Goal: Task Accomplishment & Management: Use online tool/utility

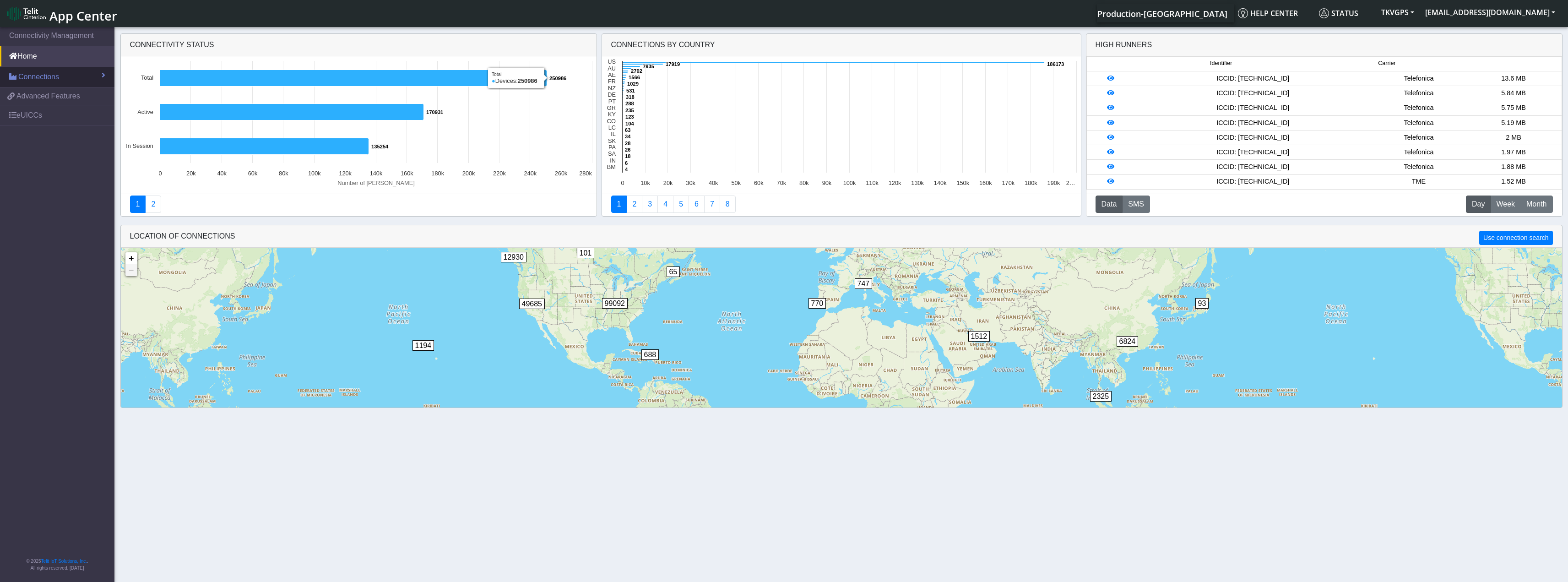
click at [77, 76] on link "Connections" at bounding box center [57, 77] width 114 height 20
click at [60, 92] on link "List" at bounding box center [57, 96] width 114 height 19
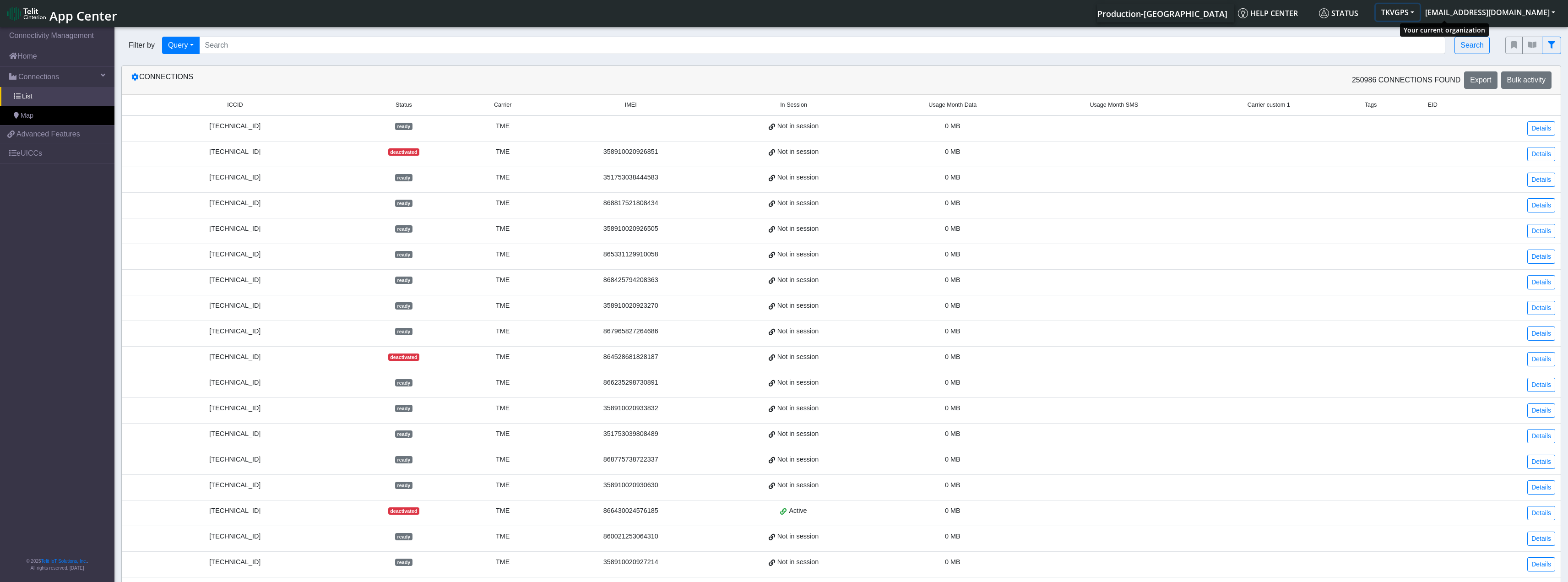
click at [1420, 15] on button "TKVGPS" at bounding box center [1398, 12] width 44 height 17
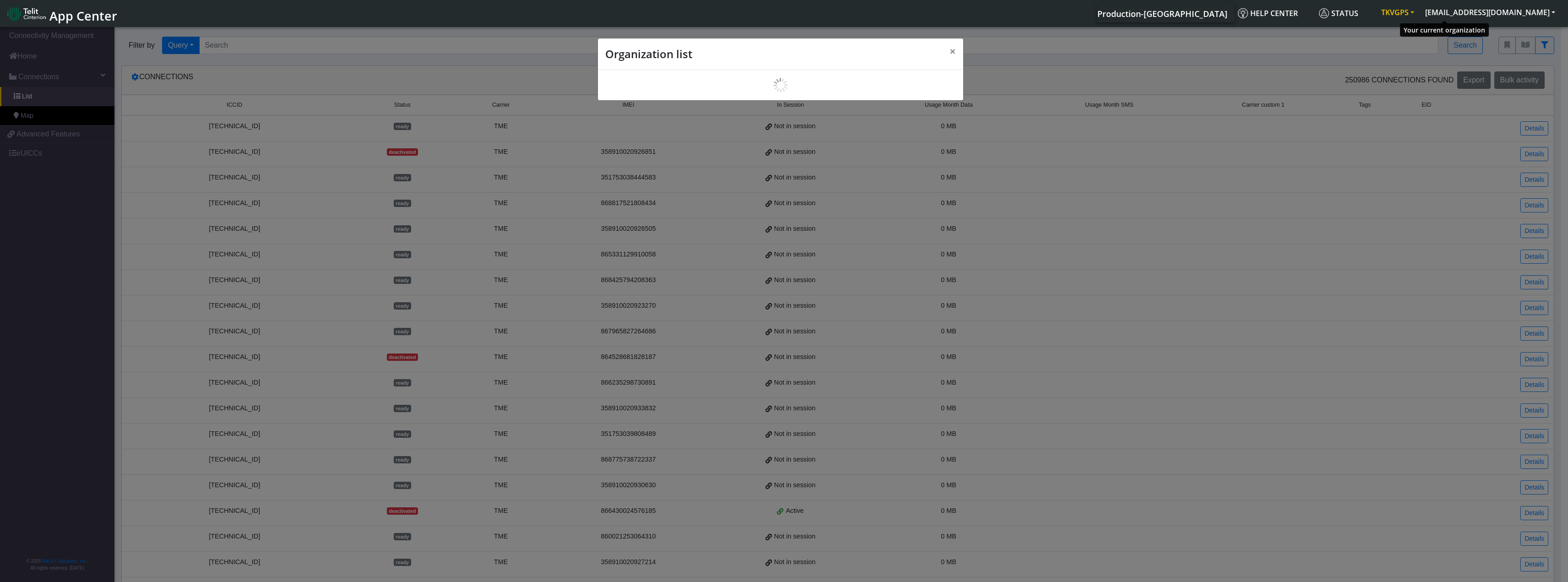
scroll to position [3, 0]
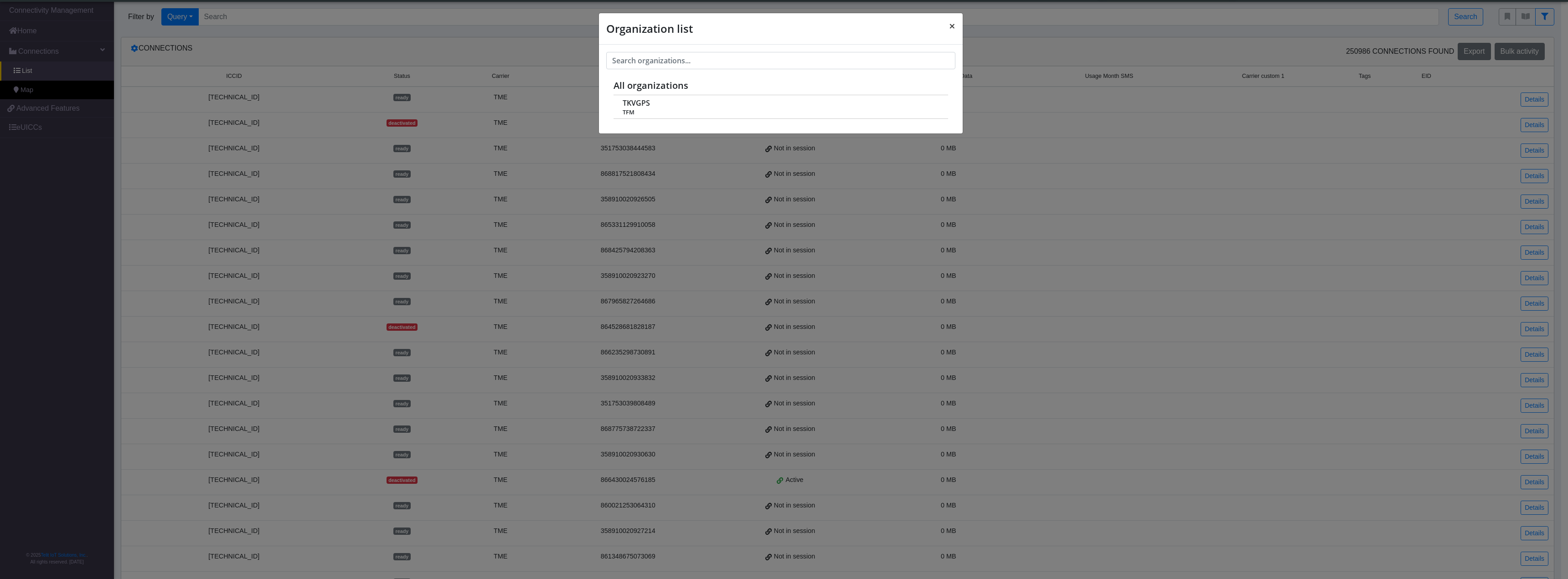
click at [949, 23] on span "×" at bounding box center [952, 25] width 7 height 15
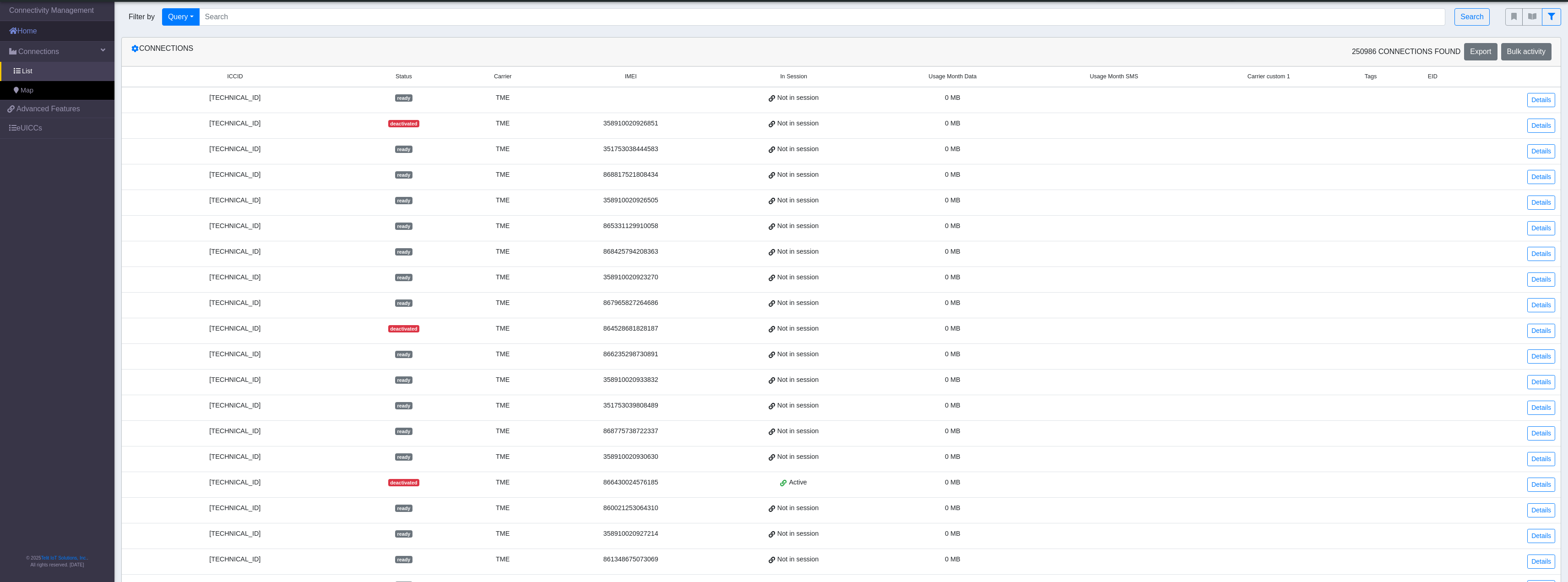
click at [61, 32] on link "Home" at bounding box center [57, 31] width 114 height 20
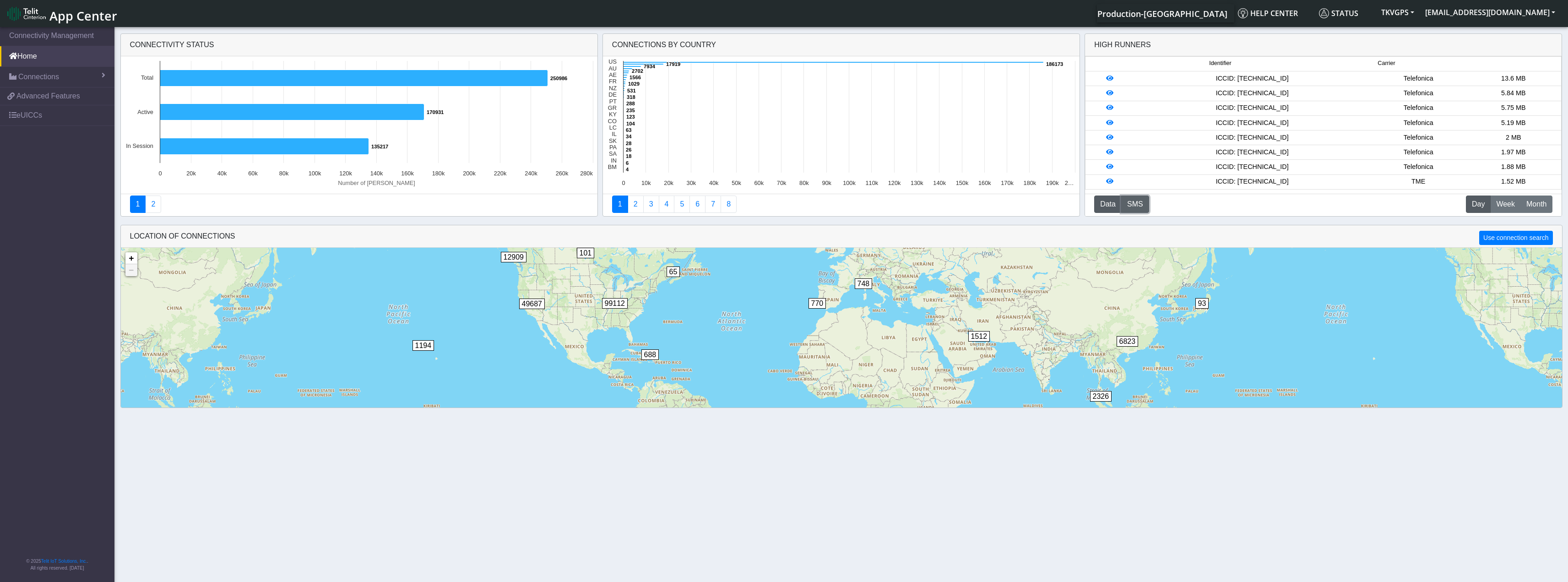
click at [1138, 207] on button "SMS" at bounding box center [1136, 204] width 28 height 17
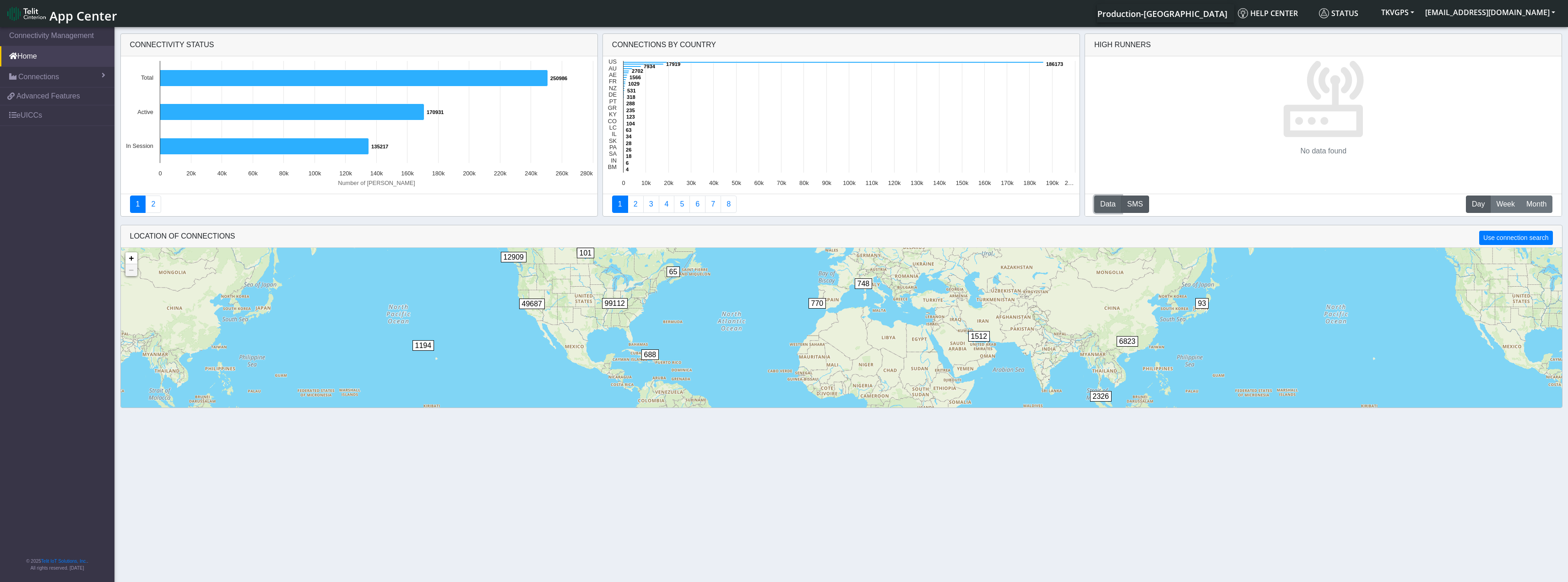
click at [1098, 208] on button "Data" at bounding box center [1107, 204] width 27 height 17
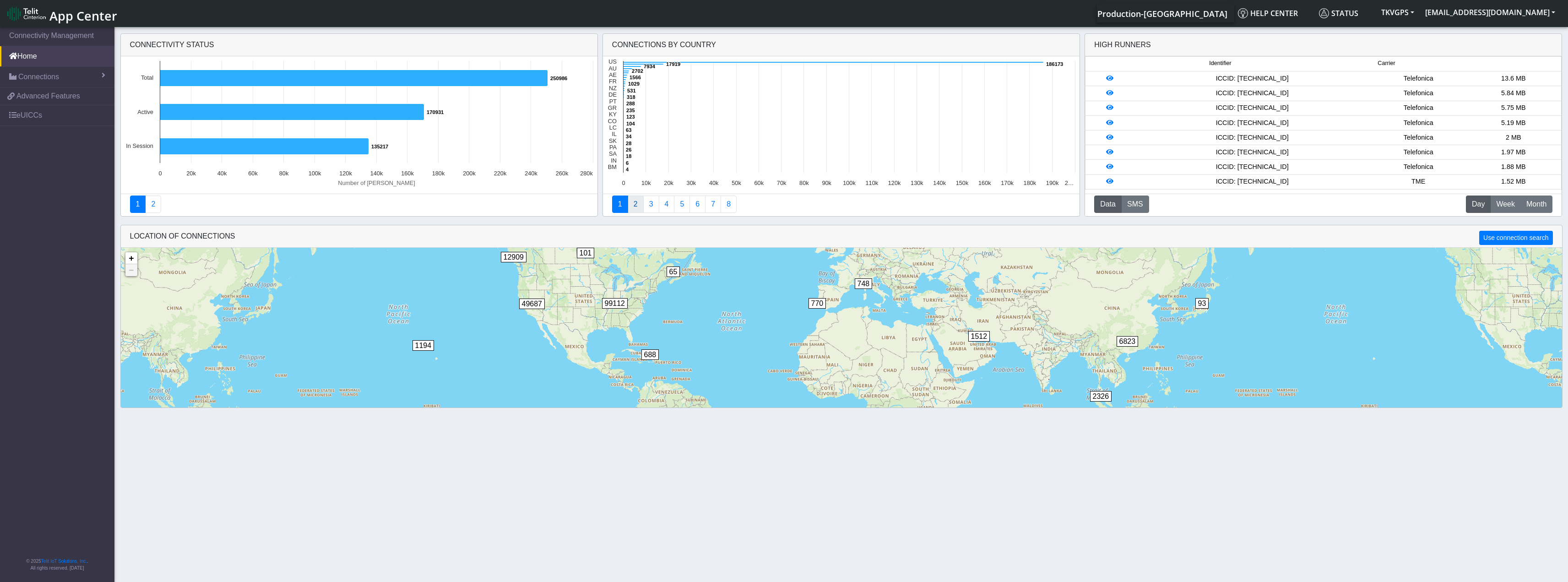
click at [638, 209] on link "2" at bounding box center [636, 204] width 16 height 17
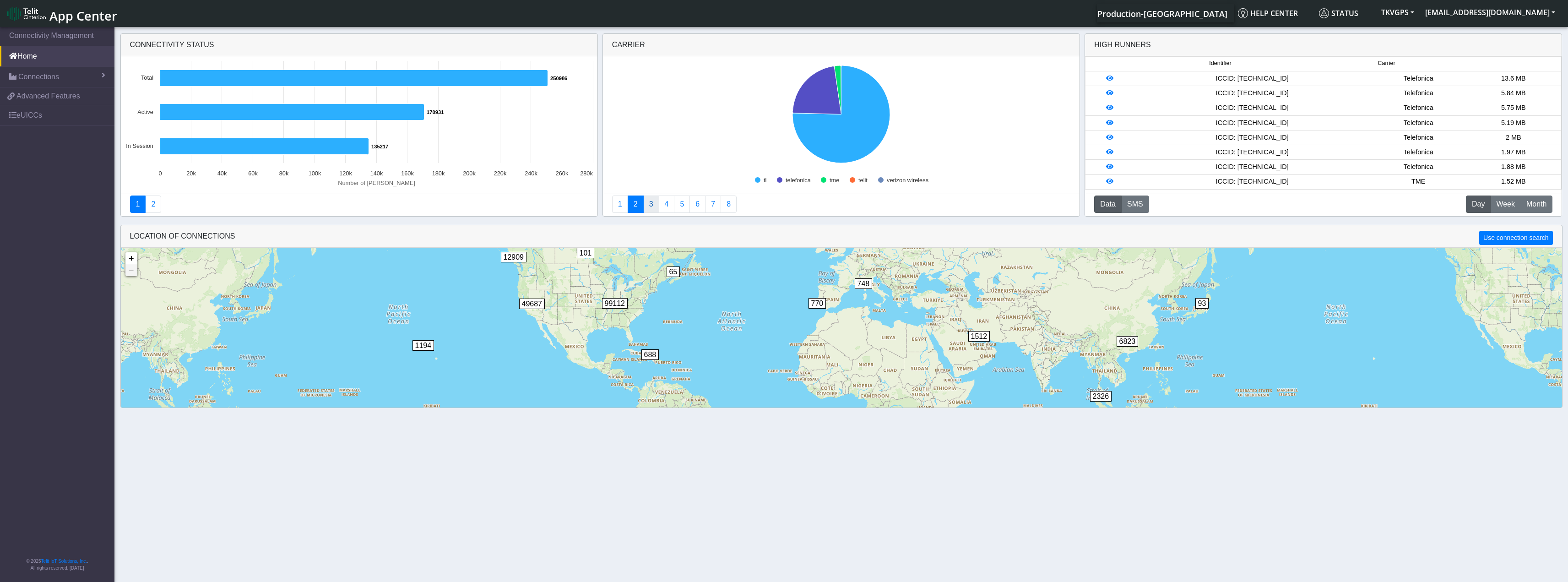
click at [645, 200] on link "3" at bounding box center [652, 204] width 16 height 17
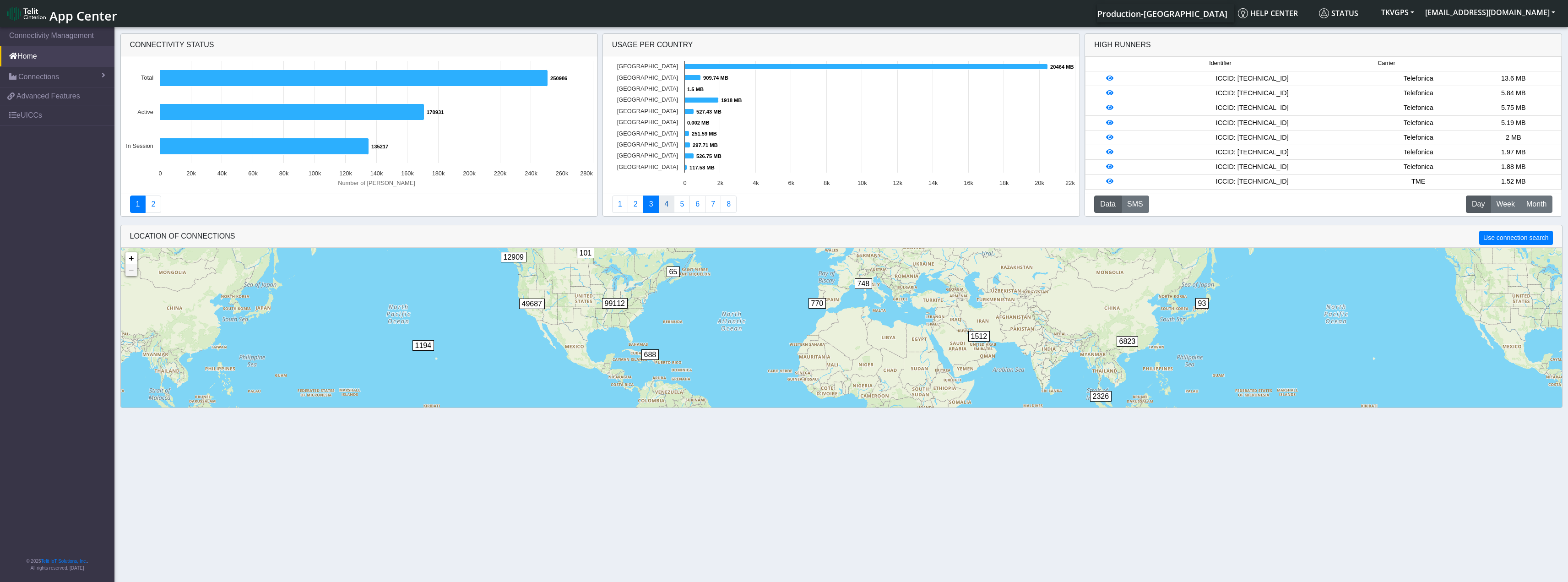
click at [671, 207] on link "4" at bounding box center [667, 204] width 16 height 17
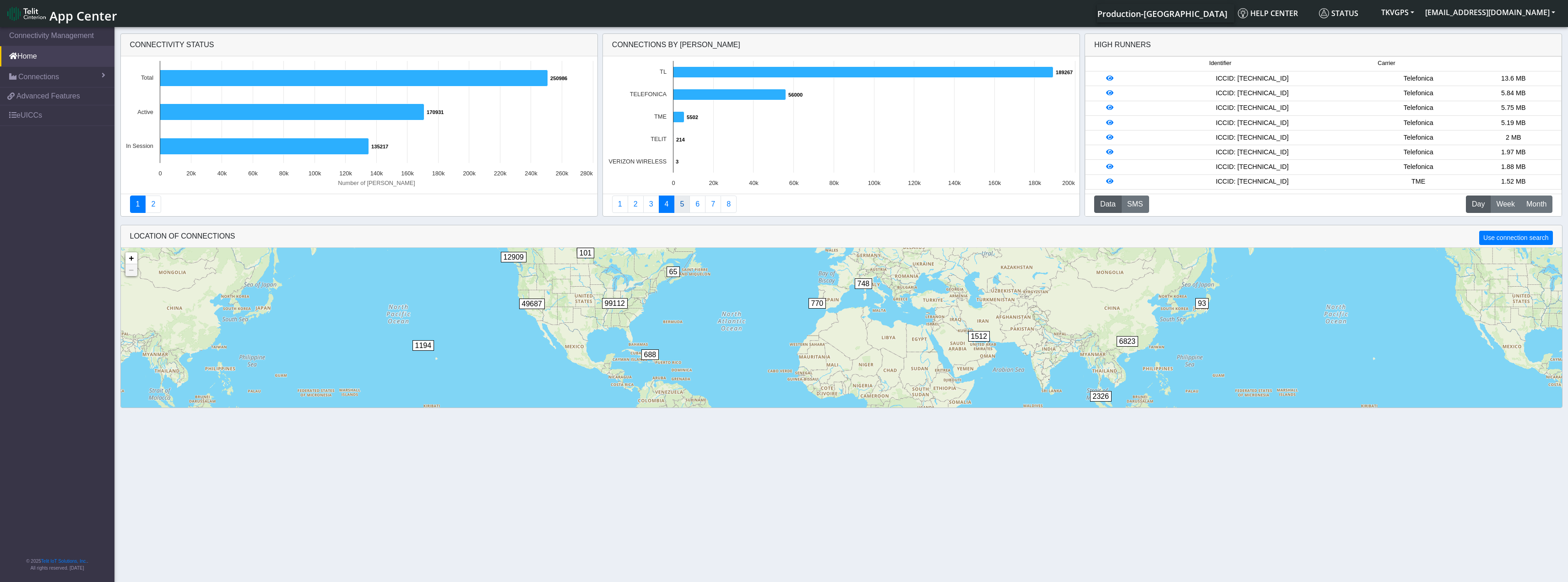
click at [681, 206] on link "5" at bounding box center [682, 204] width 16 height 17
click at [696, 204] on link "6" at bounding box center [698, 204] width 16 height 17
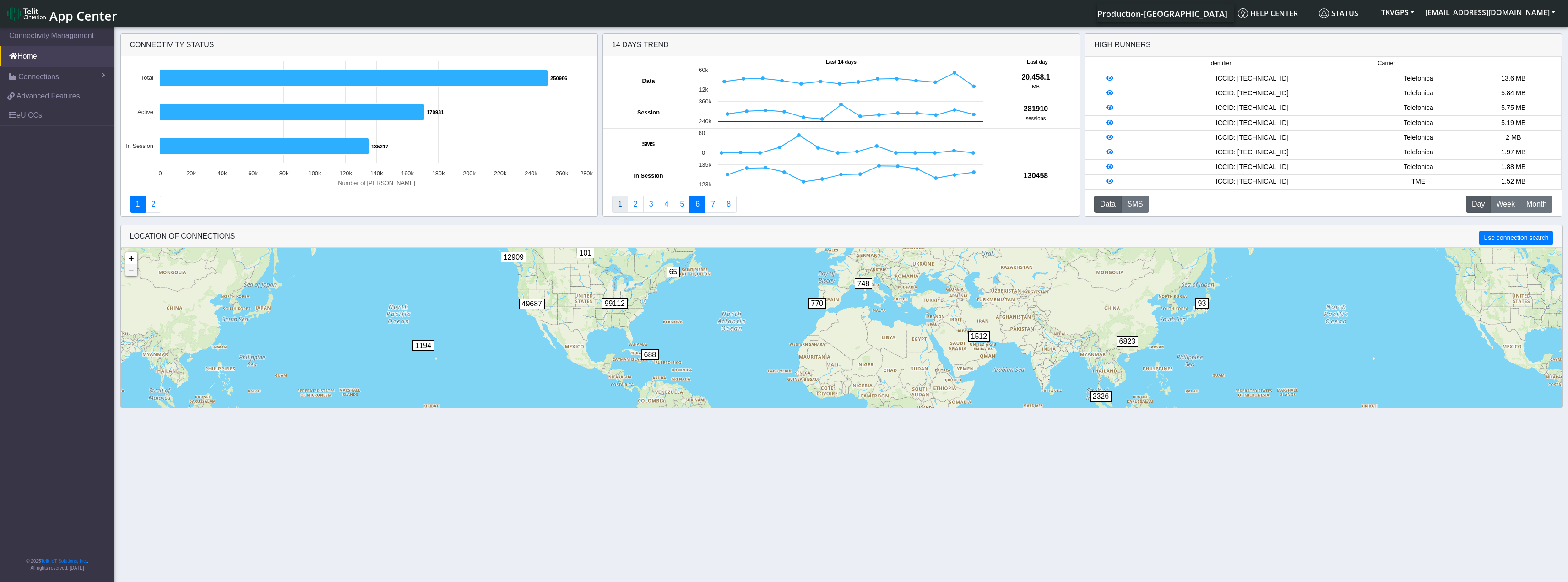
click at [612, 209] on link "1" at bounding box center [620, 204] width 16 height 17
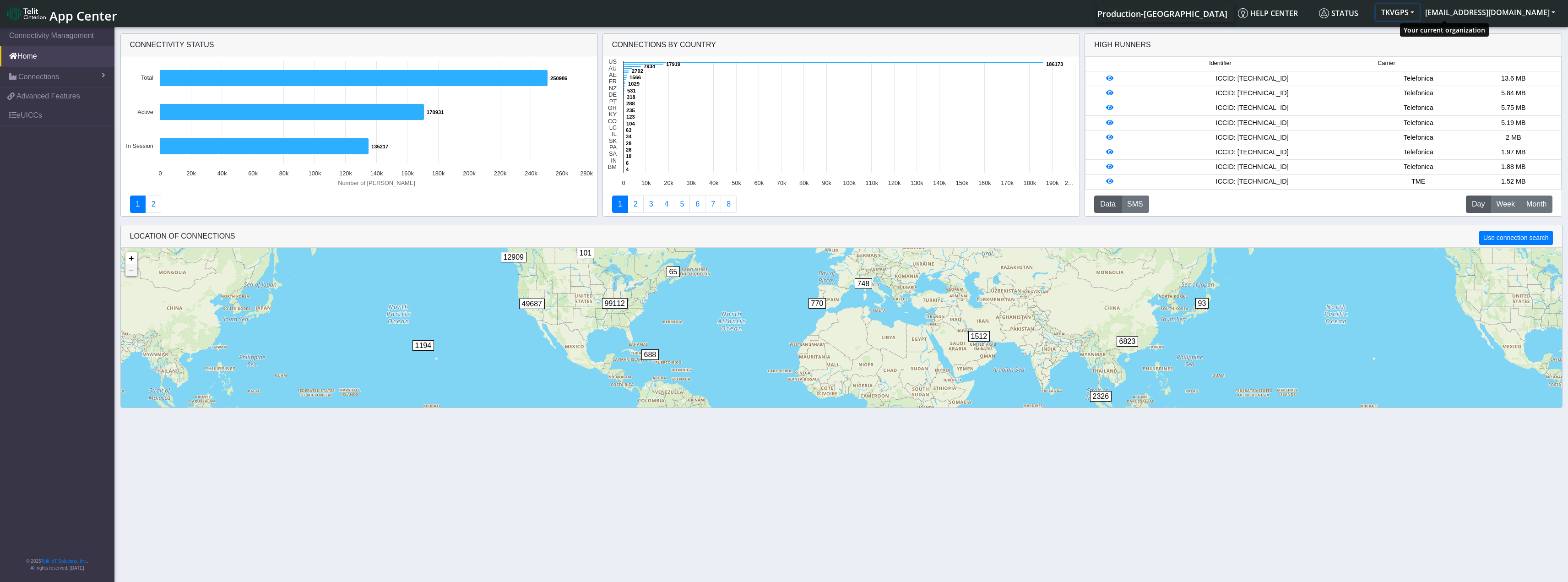
click at [1420, 8] on button "TKVGPS" at bounding box center [1398, 12] width 44 height 17
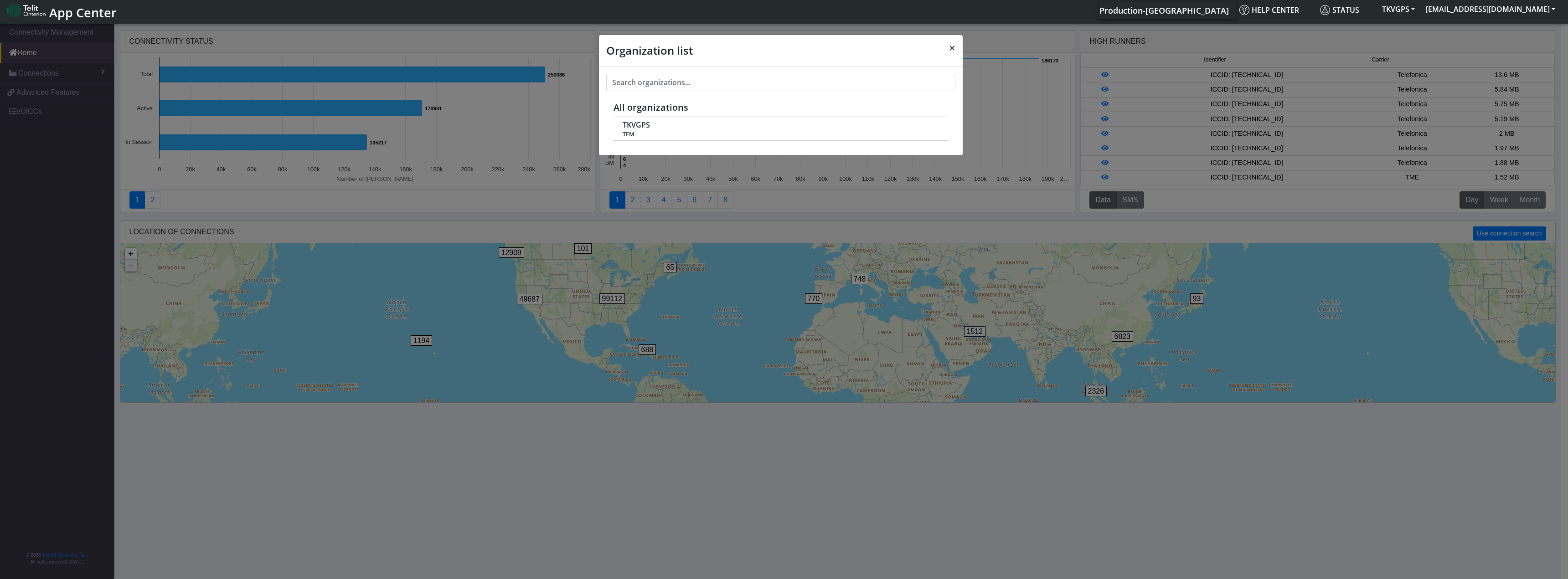
click at [953, 48] on span "×" at bounding box center [952, 47] width 7 height 15
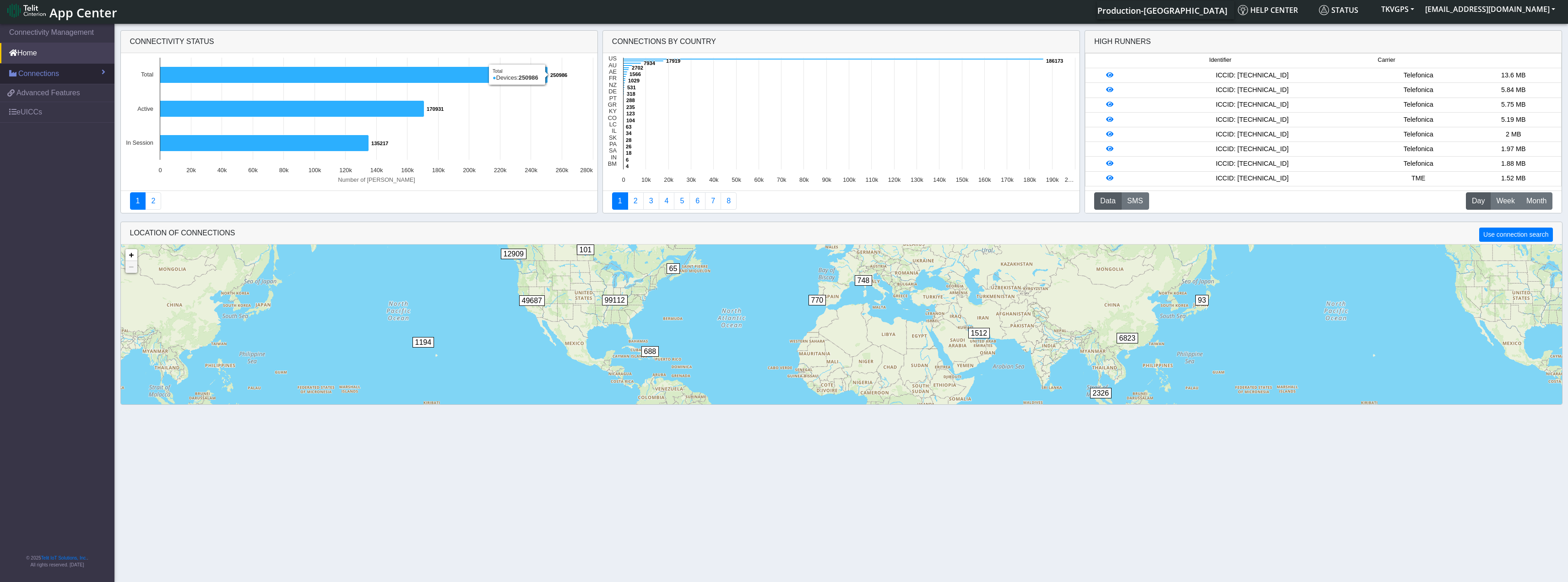
click at [87, 74] on link "Connections" at bounding box center [57, 74] width 114 height 20
click at [38, 57] on link "Home" at bounding box center [57, 53] width 114 height 20
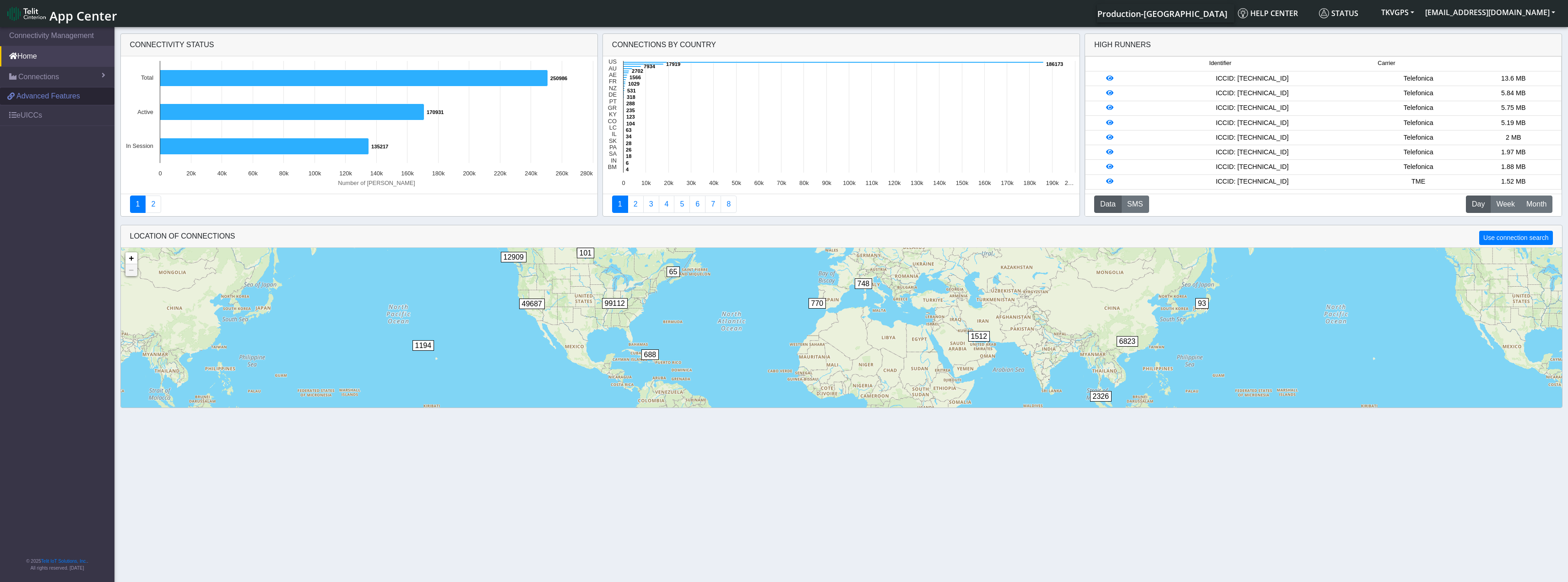
click at [70, 93] on span "Advanced Features" at bounding box center [48, 96] width 63 height 11
click at [22, 48] on link "Home" at bounding box center [57, 56] width 114 height 20
click at [28, 61] on link "Home" at bounding box center [57, 56] width 114 height 20
click at [31, 76] on span "Connections" at bounding box center [38, 77] width 41 height 11
click at [35, 94] on link "List" at bounding box center [57, 96] width 114 height 19
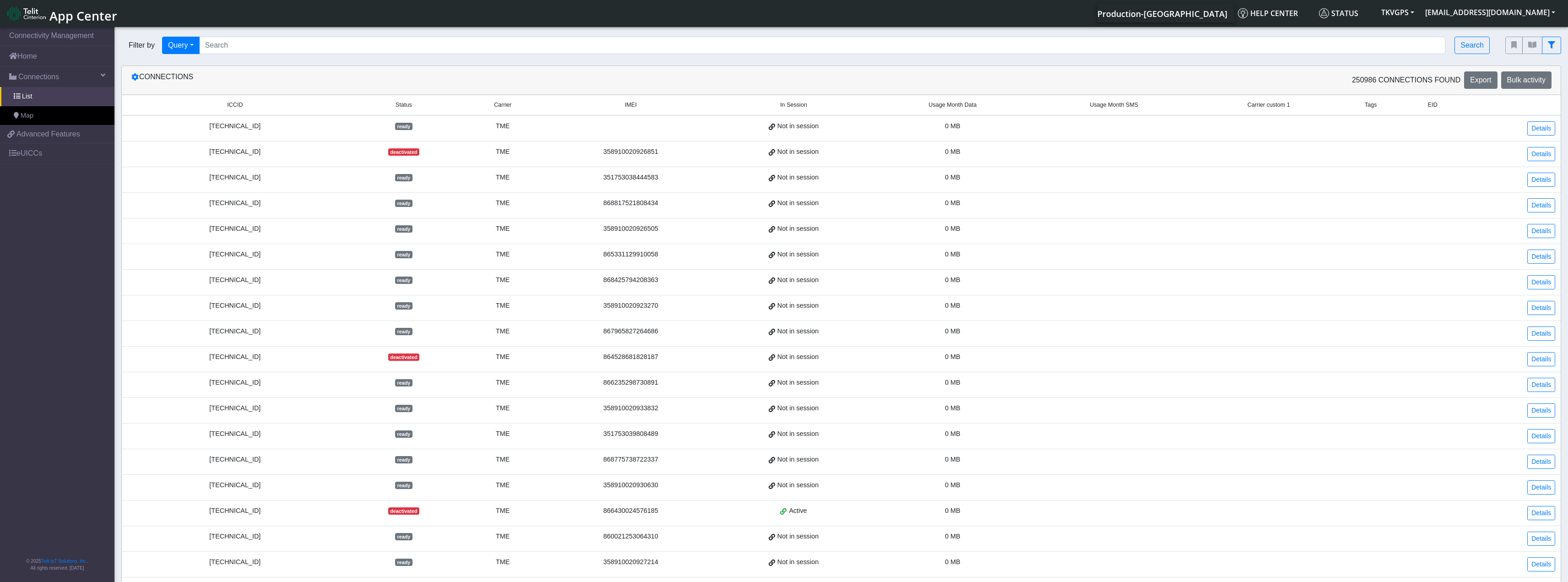
click at [968, 101] on span "Usage Month Data" at bounding box center [952, 105] width 48 height 9
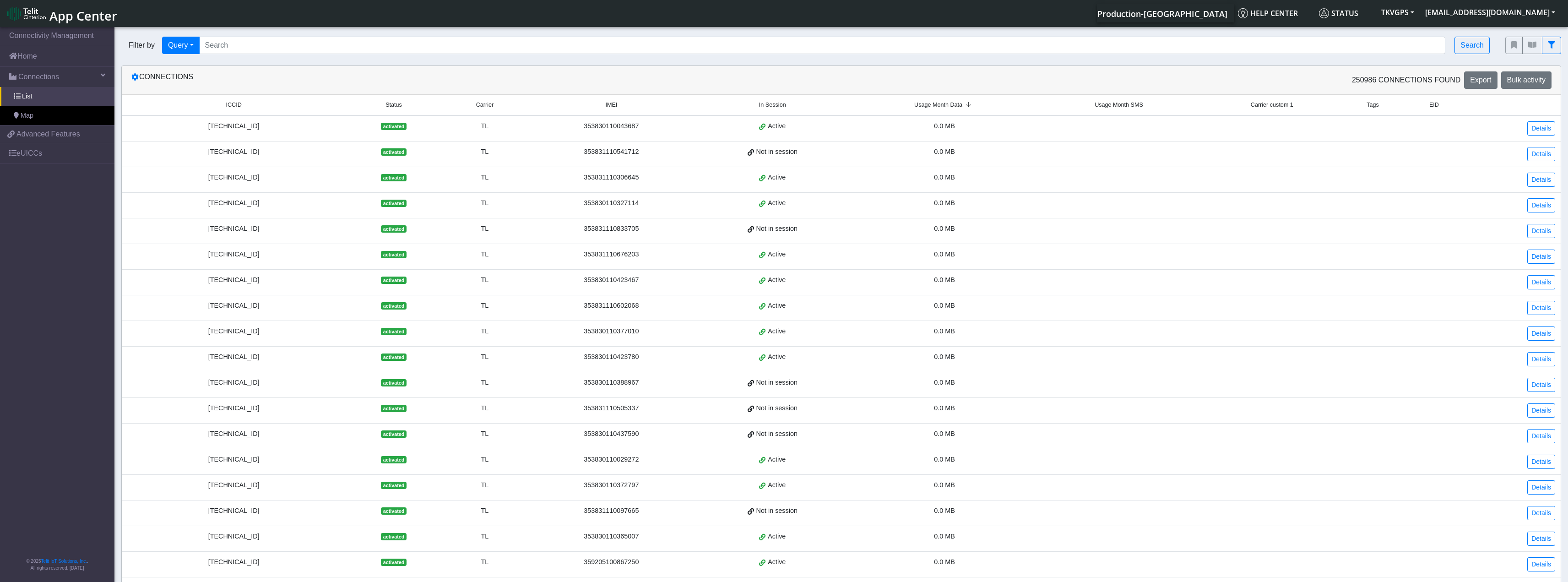
click at [964, 108] on icon at bounding box center [968, 105] width 12 height 6
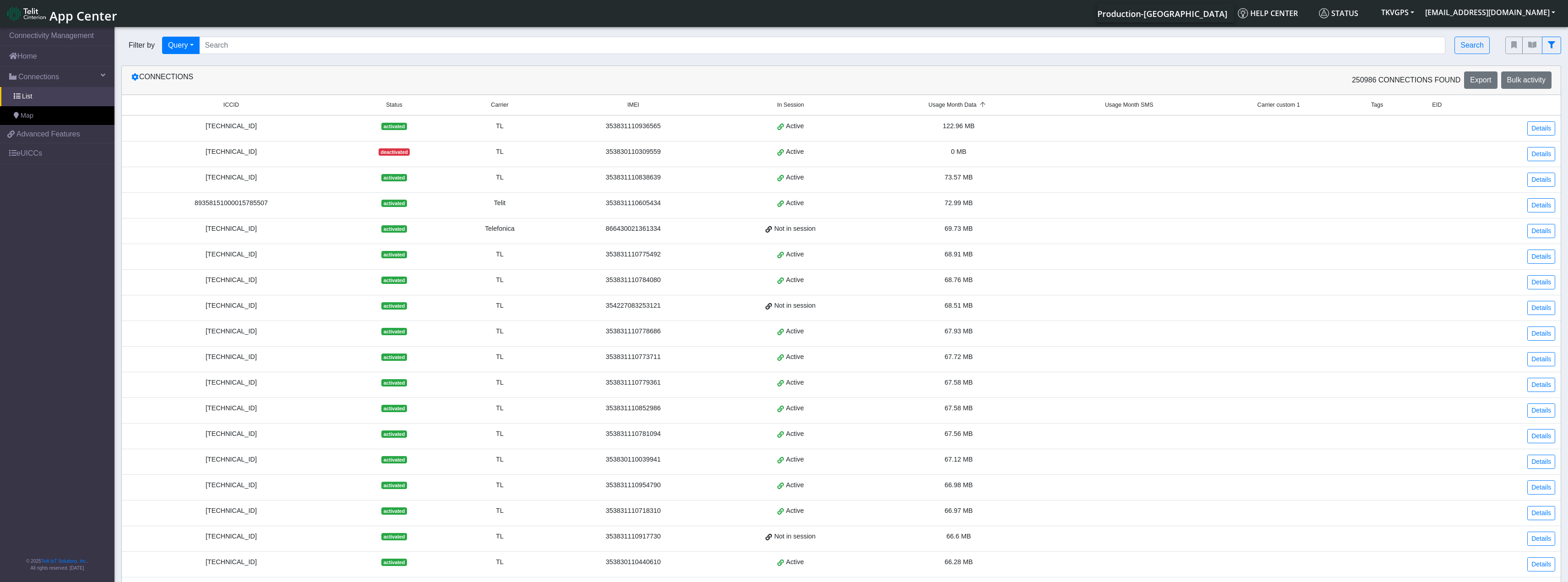
click at [222, 127] on div "89462008024012180988" at bounding box center [231, 126] width 208 height 10
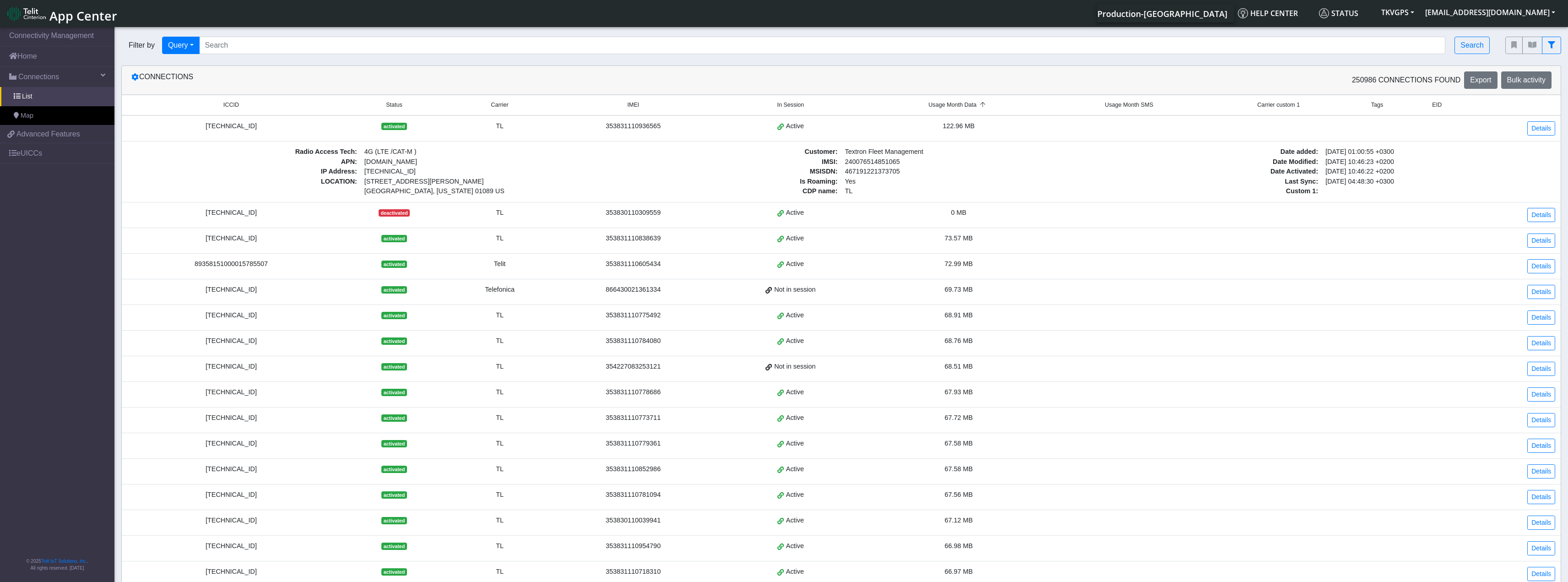
copy div "89462008024012180988"
click at [222, 124] on div "89462008024012180988" at bounding box center [231, 126] width 208 height 10
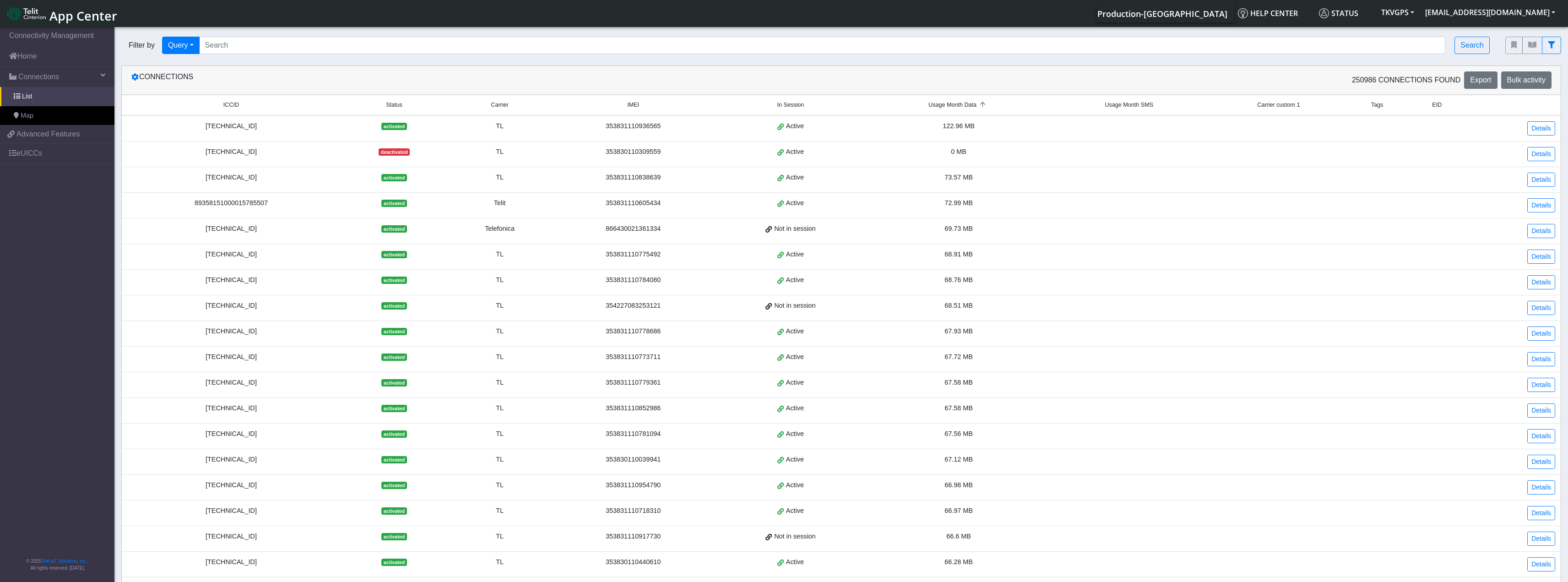
click at [297, 78] on div "Connections" at bounding box center [483, 80] width 717 height 17
click at [995, 78] on div "250986 Connections found Export Bulk activity" at bounding box center [1200, 80] width 717 height 17
click at [1555, 41] on button "fitlers menu" at bounding box center [1551, 45] width 19 height 17
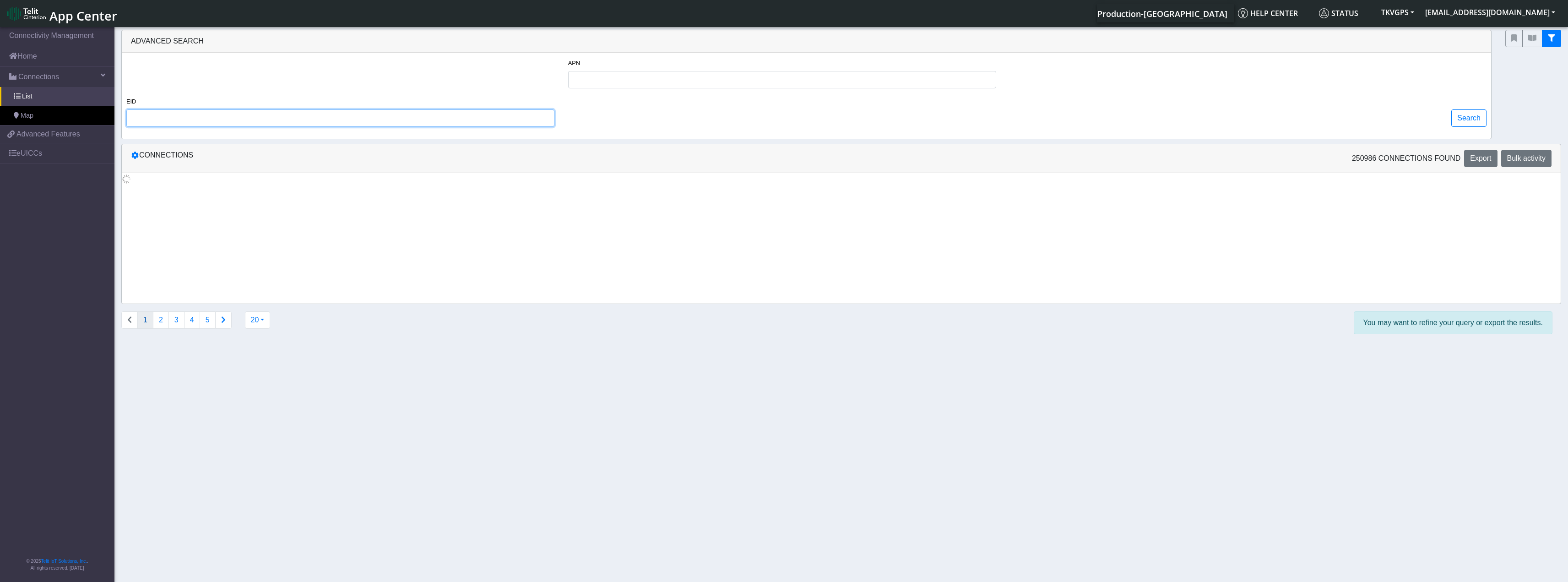
click at [181, 116] on input "EID" at bounding box center [340, 118] width 428 height 17
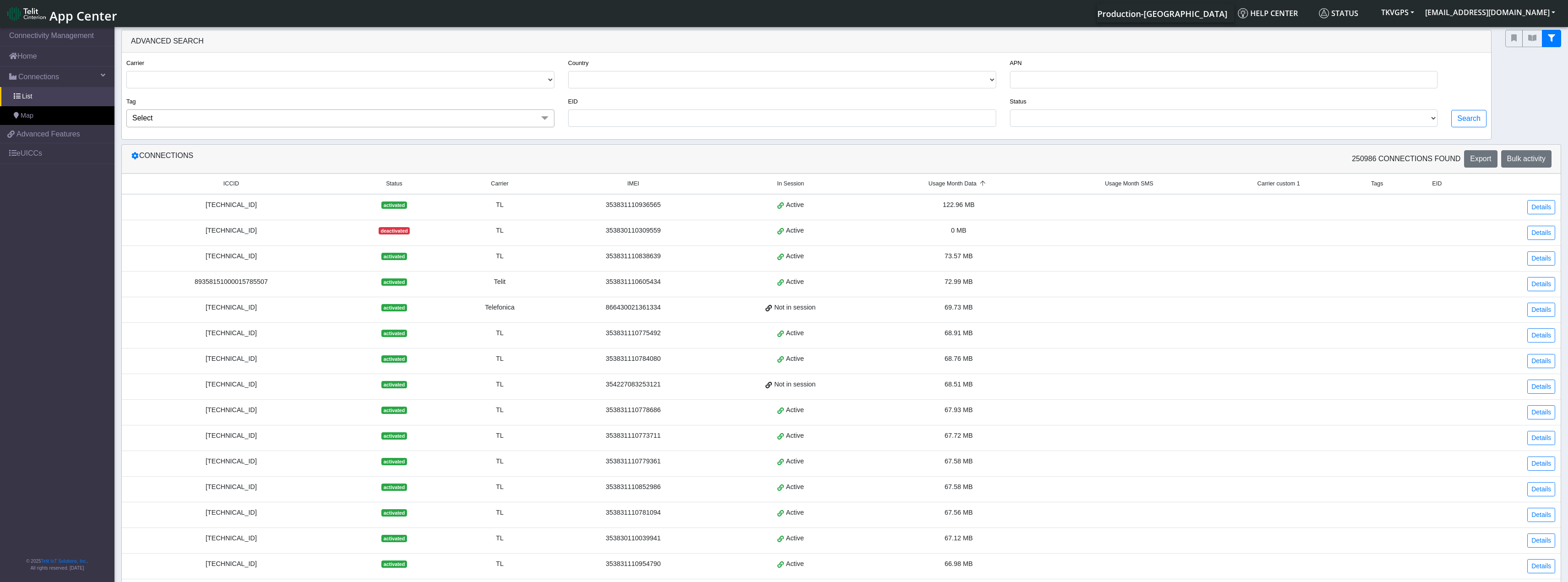
click at [1014, 103] on label "Status" at bounding box center [1018, 101] width 17 height 9
click at [1435, 116] on select "ACTIVATED READY TESTING DEACTIVATED INVENTORY" at bounding box center [1224, 118] width 428 height 17
click at [1445, 93] on div "APN" at bounding box center [1224, 77] width 442 height 39
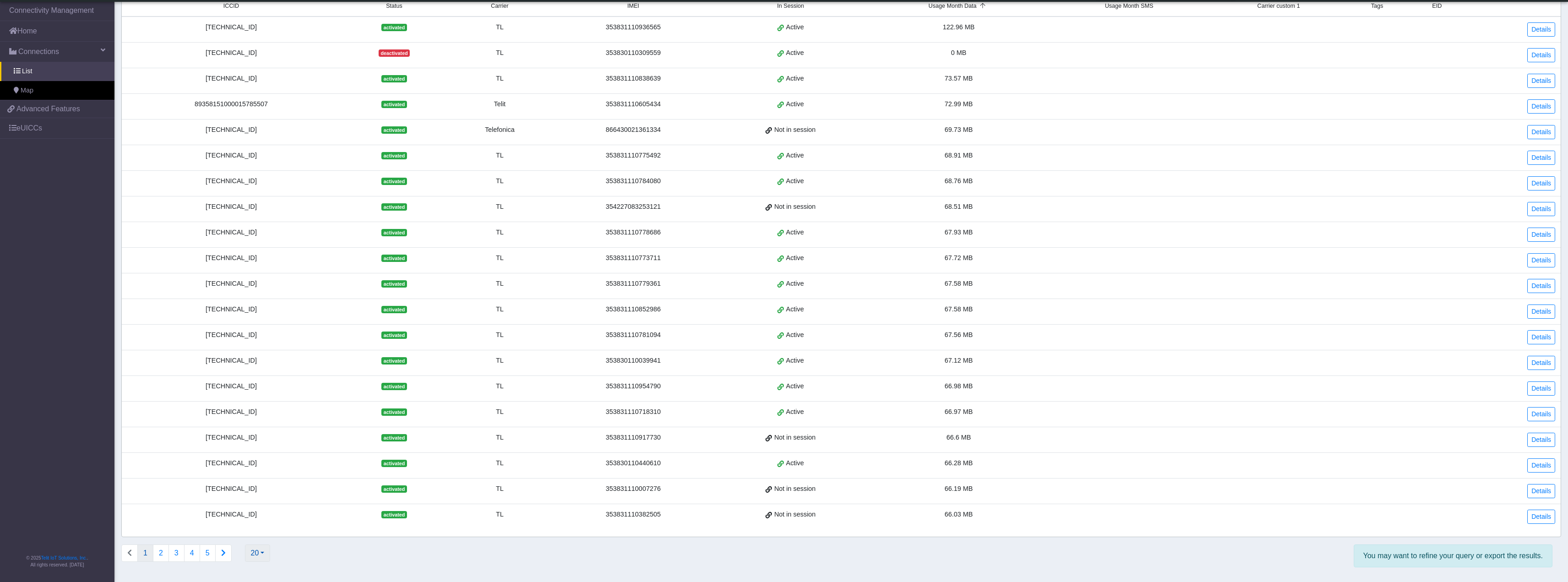
click at [260, 556] on button "20" at bounding box center [258, 553] width 25 height 17
click at [271, 474] on button "100" at bounding box center [281, 473] width 72 height 15
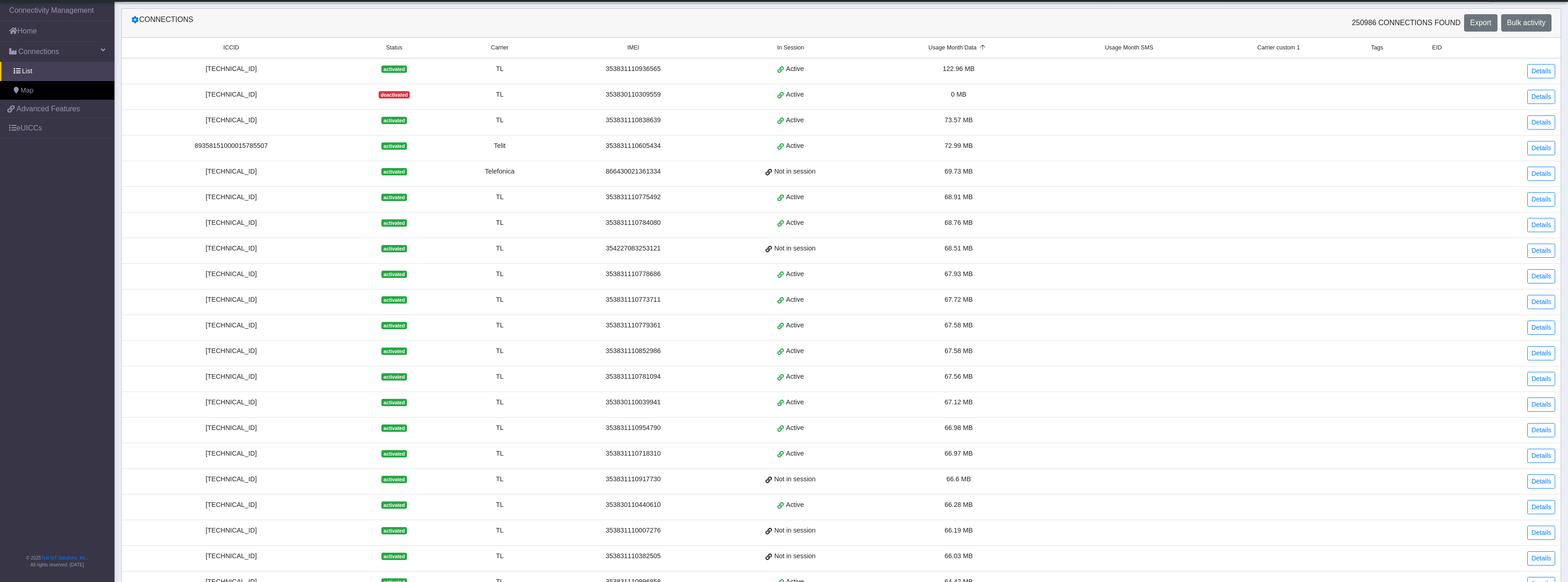
scroll to position [113, 0]
